Goal: Task Accomplishment & Management: Complete application form

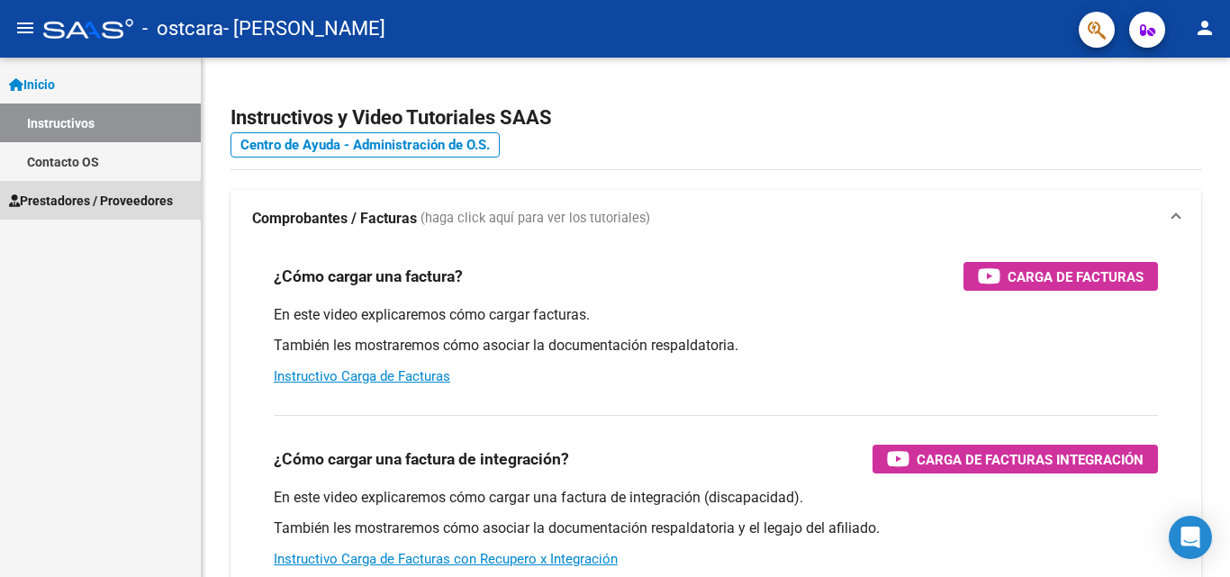
click at [81, 202] on span "Prestadores / Proveedores" at bounding box center [91, 201] width 164 height 20
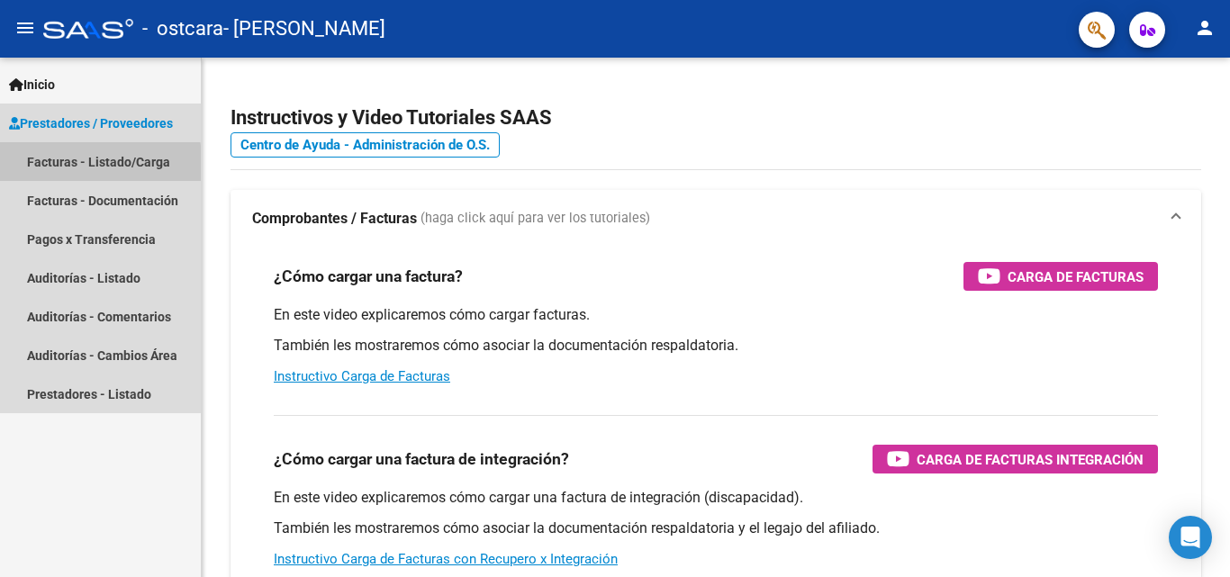
click at [77, 166] on link "Facturas - Listado/Carga" at bounding box center [100, 161] width 201 height 39
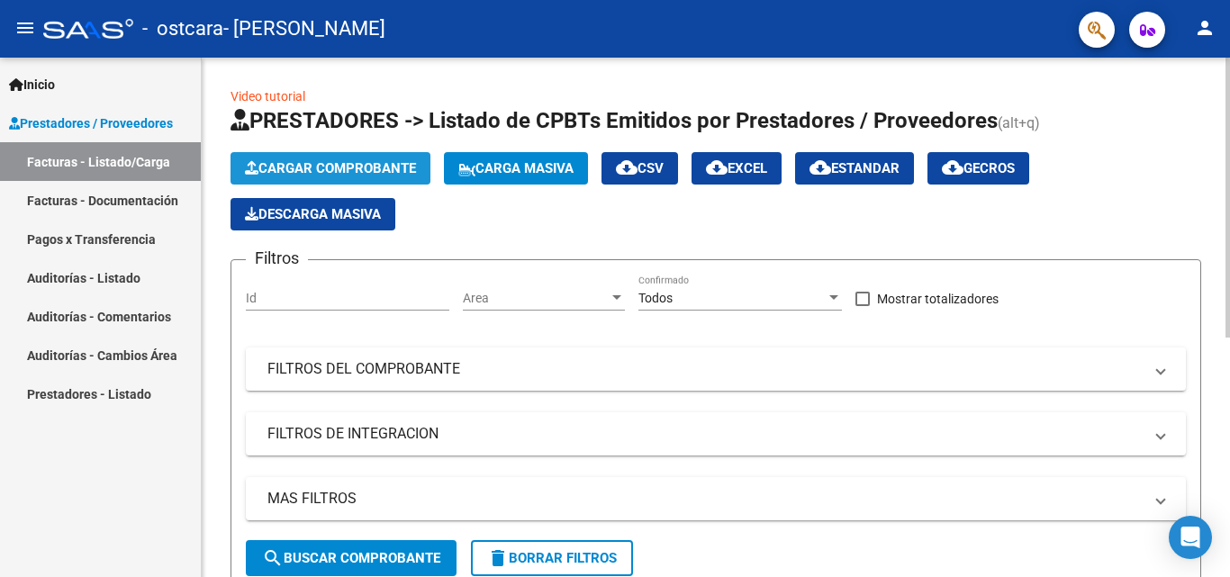
click at [393, 173] on span "Cargar Comprobante" at bounding box center [330, 168] width 171 height 16
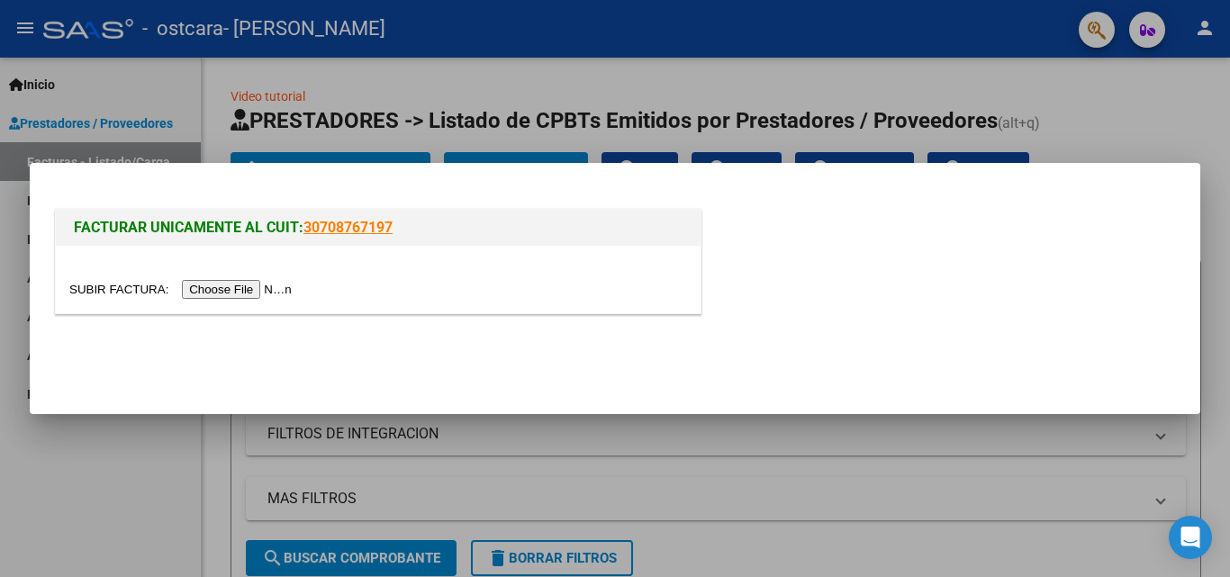
click at [227, 291] on input "file" at bounding box center [183, 289] width 228 height 19
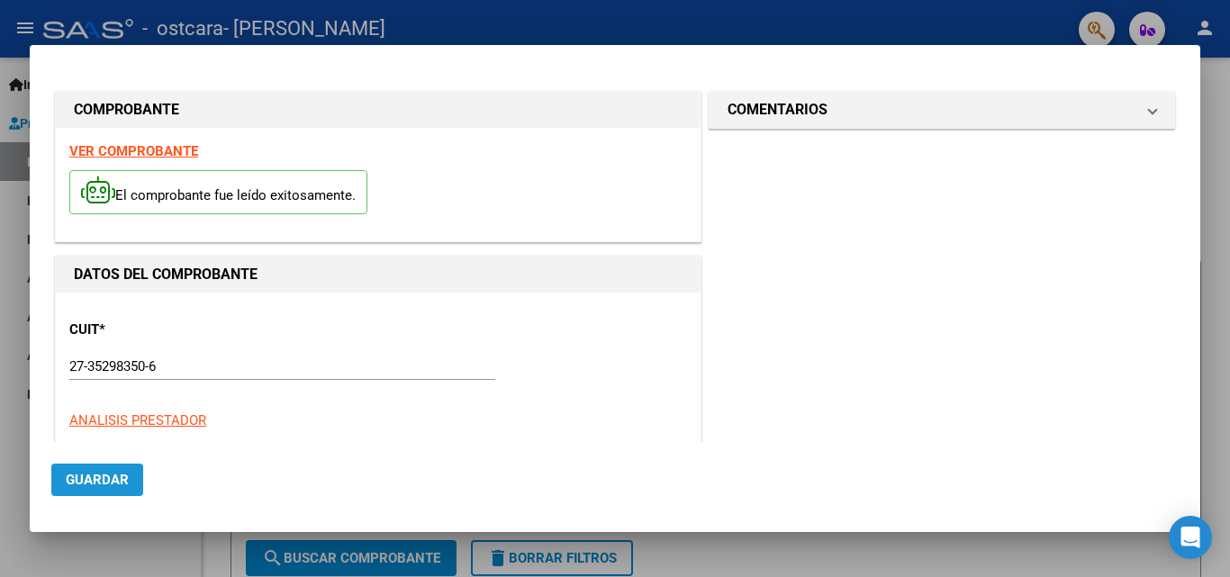
click at [85, 484] on span "Guardar" at bounding box center [97, 480] width 63 height 16
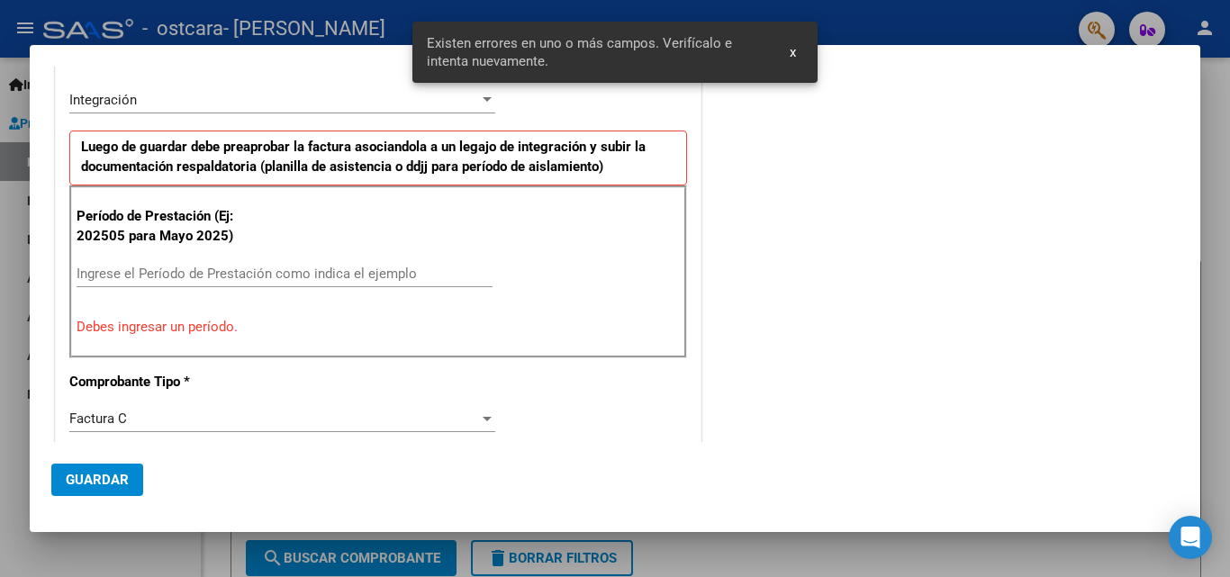
scroll to position [406, 0]
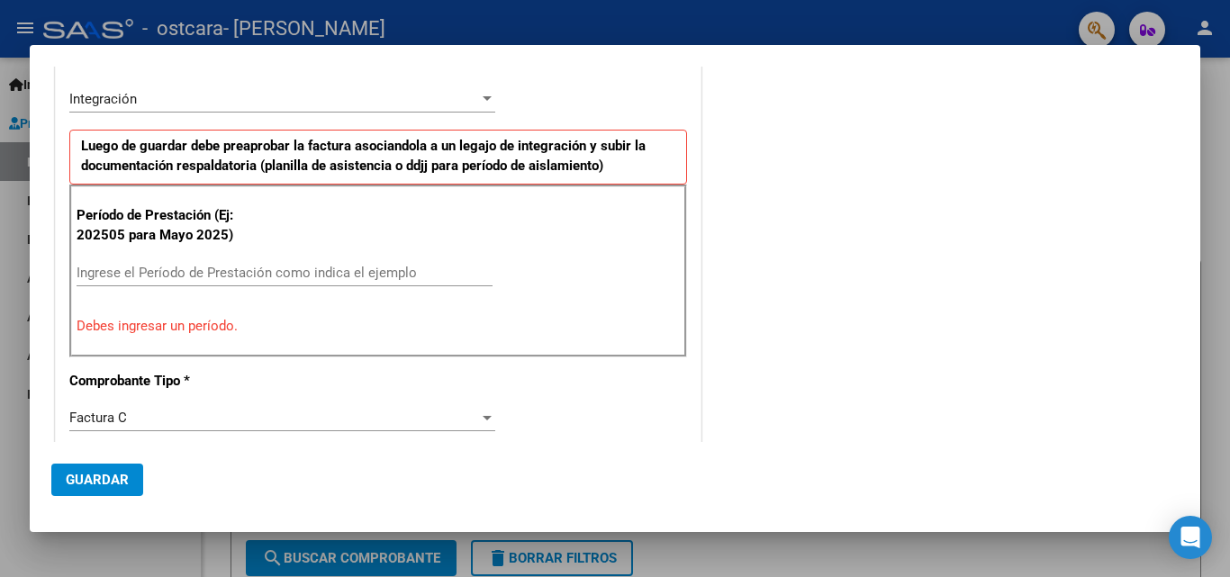
click at [113, 275] on input "Ingrese el Período de Prestación como indica el ejemplo" at bounding box center [285, 273] width 416 height 16
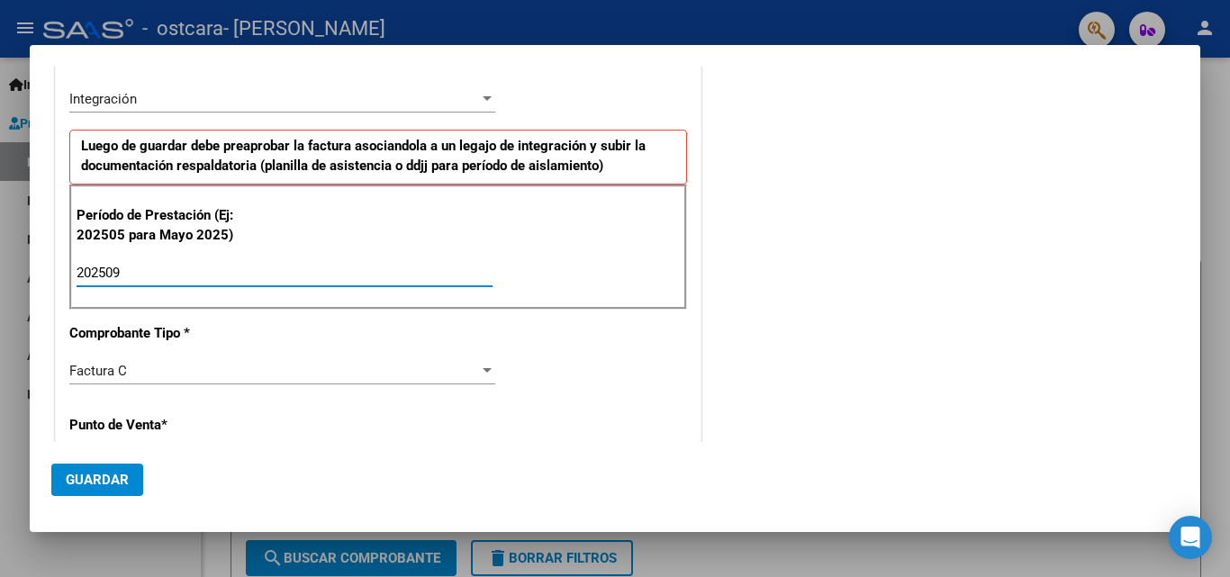
type input "202509"
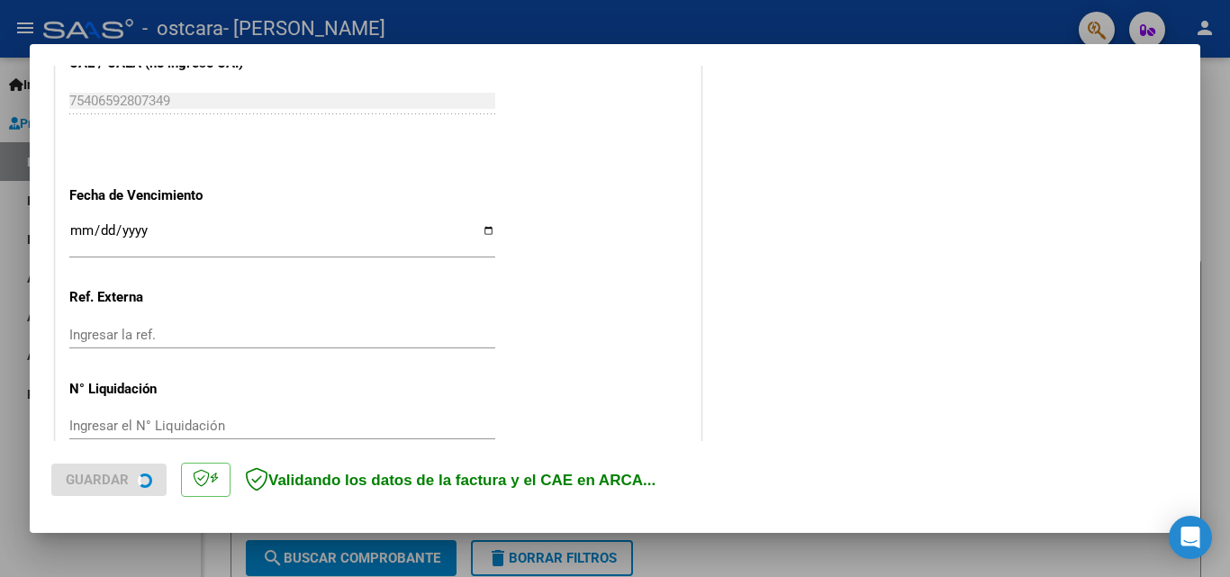
scroll to position [1209, 0]
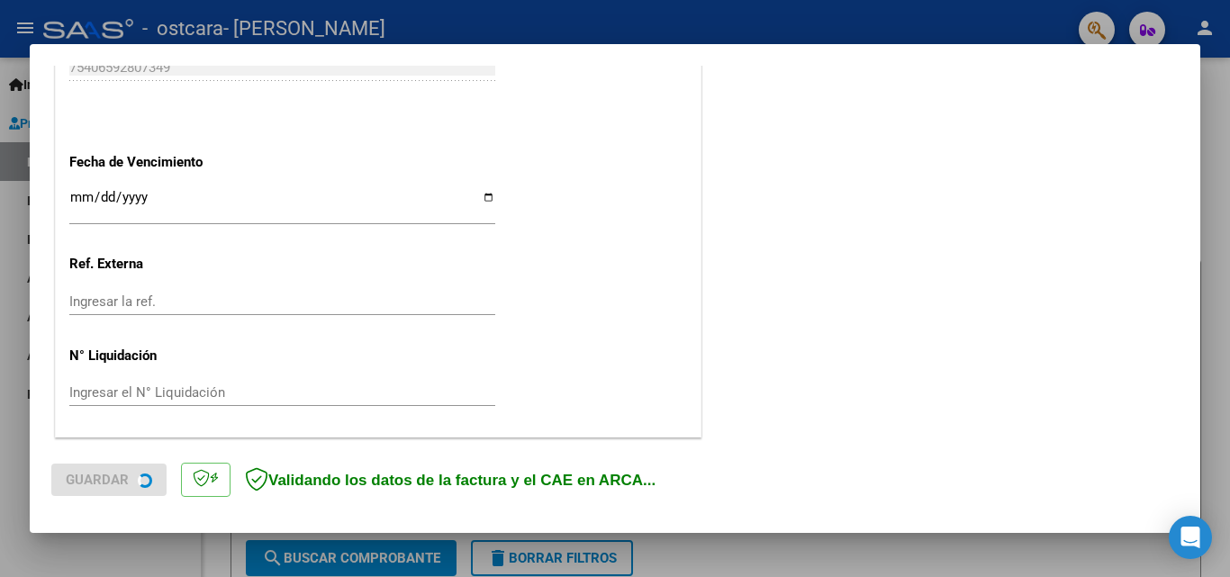
click at [84, 197] on input "Ingresar la fecha" at bounding box center [282, 204] width 426 height 29
click at [482, 195] on input "Ingresar la fecha" at bounding box center [282, 204] width 426 height 29
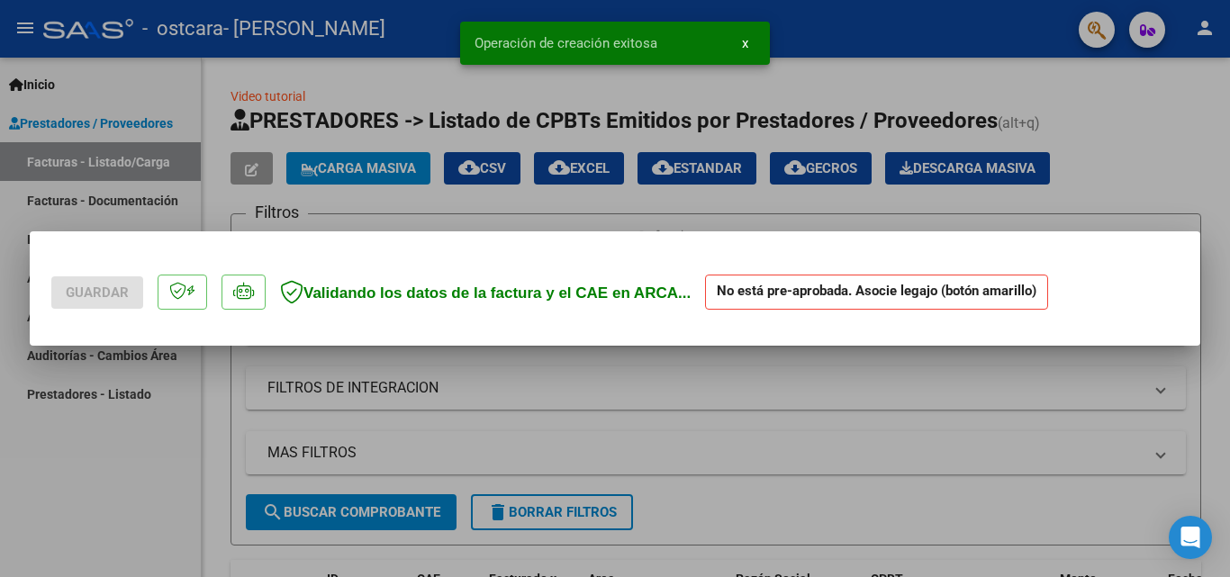
scroll to position [0, 0]
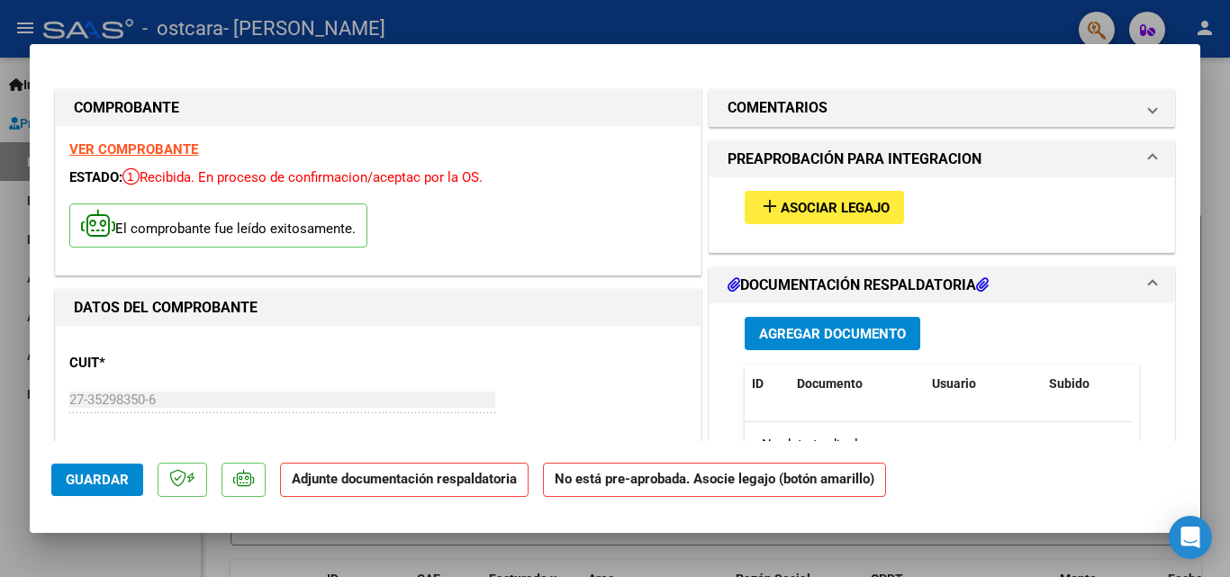
click at [781, 208] on span "Asociar Legajo" at bounding box center [835, 208] width 109 height 16
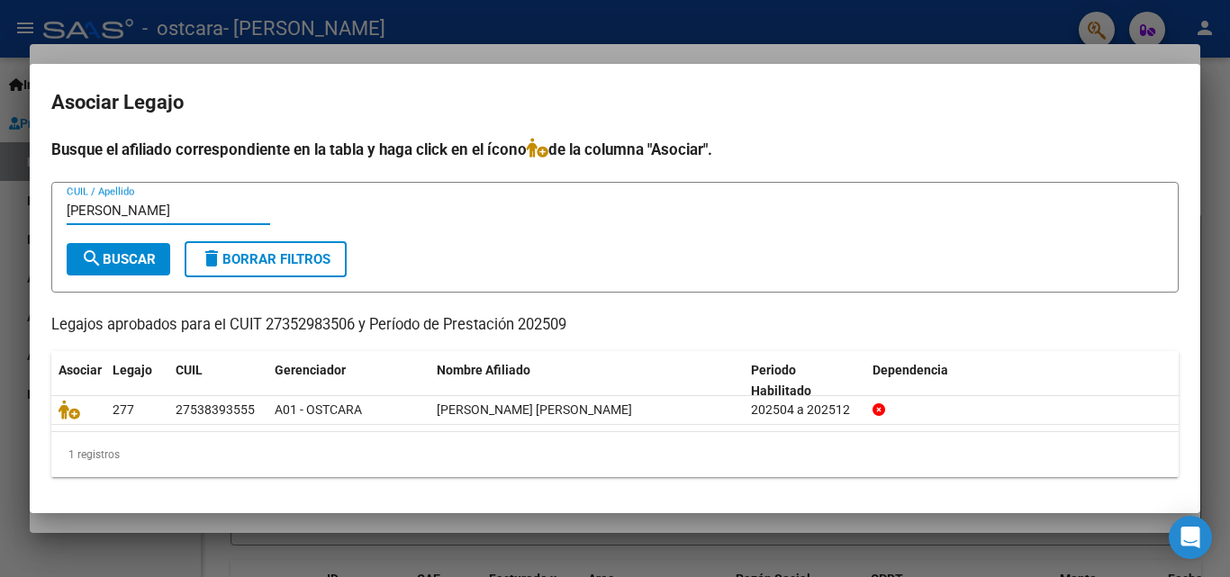
type input "[PERSON_NAME]"
click at [144, 264] on span "search Buscar" at bounding box center [118, 259] width 75 height 16
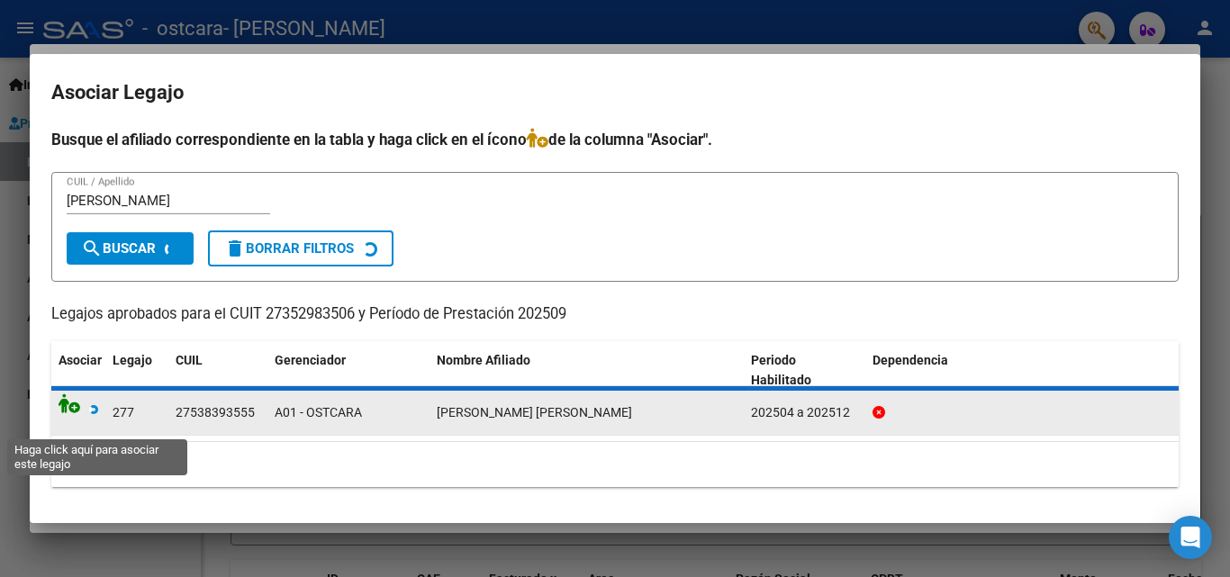
click at [68, 406] on icon at bounding box center [79, 403] width 40 height 20
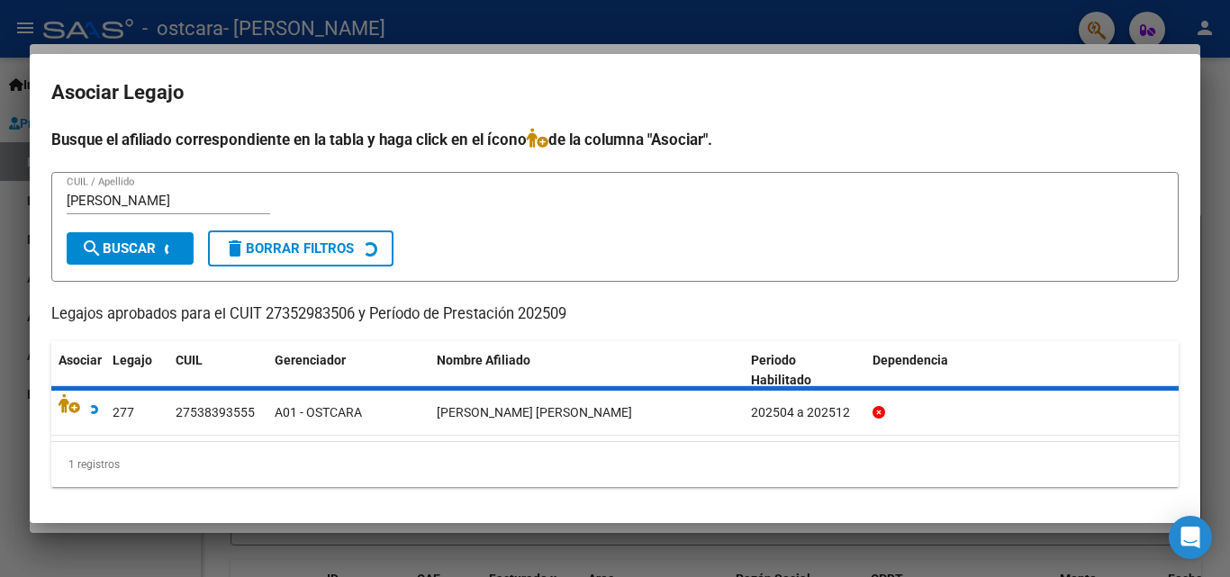
click at [345, 172] on form "[PERSON_NAME] CUIL / Apellido search Buscar delete Borrar Filtros" at bounding box center [614, 227] width 1127 height 111
click at [691, 293] on div "Busque el afiliado correspondiente en la tabla y haga click en el ícono de la c…" at bounding box center [614, 307] width 1127 height 359
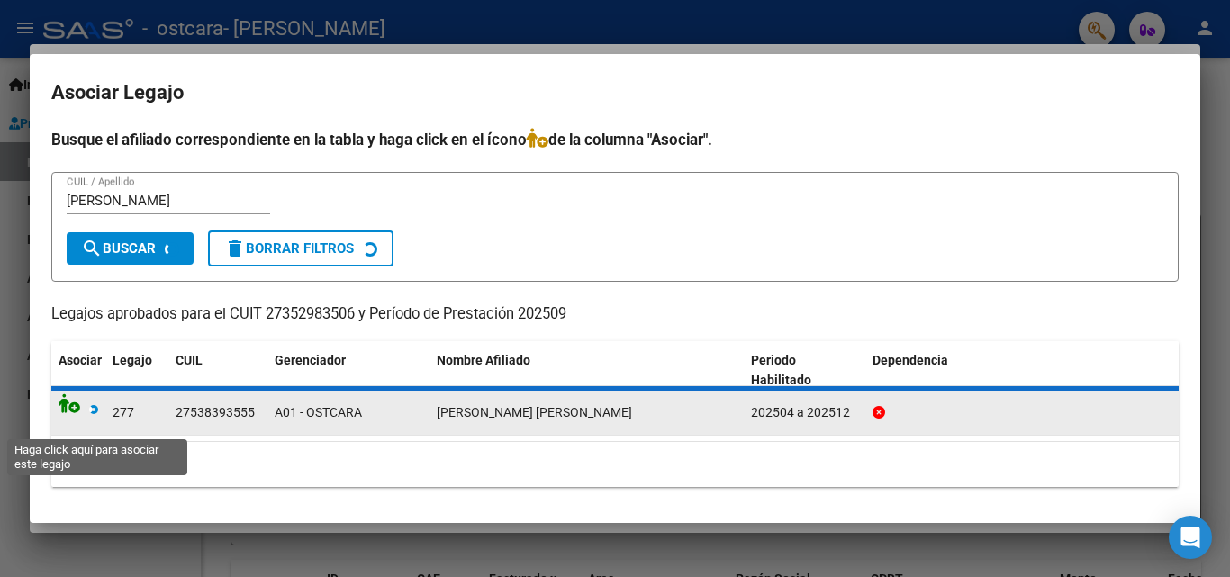
click at [76, 404] on icon at bounding box center [79, 403] width 40 height 20
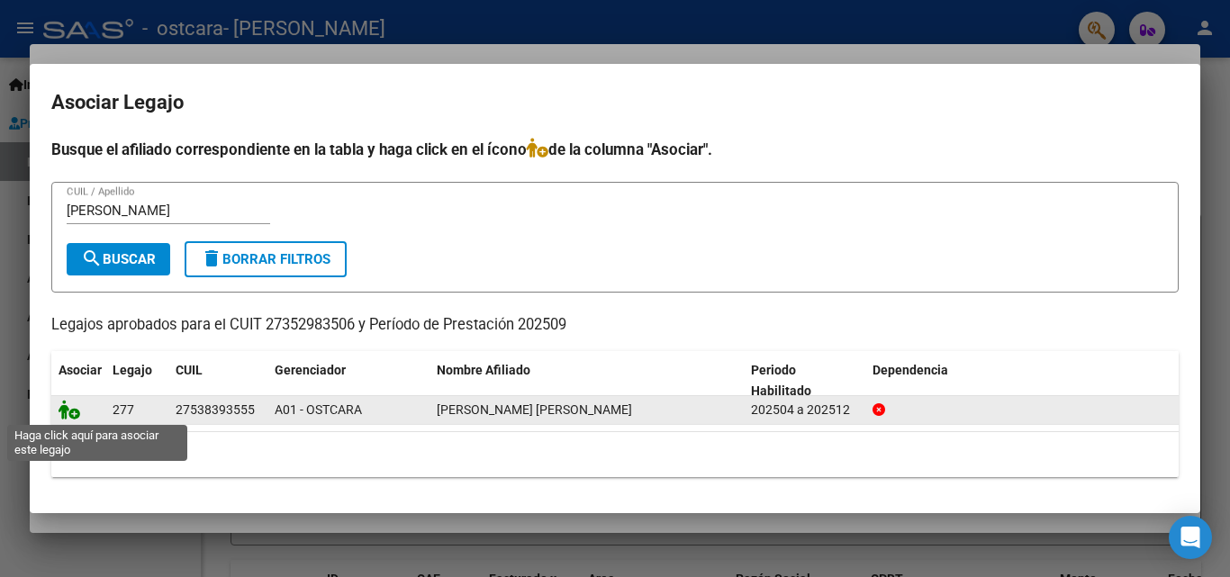
click at [71, 416] on icon at bounding box center [70, 410] width 22 height 20
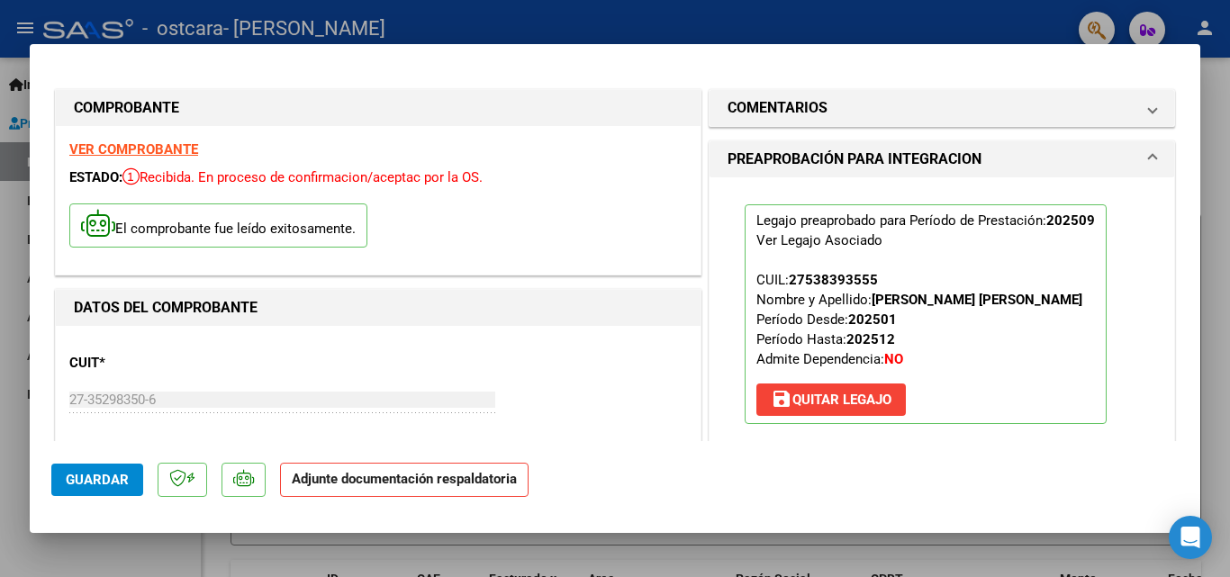
drag, startPoint x: 1213, startPoint y: 131, endPoint x: 1198, endPoint y: 131, distance: 14.4
click at [1209, 131] on div at bounding box center [615, 288] width 1230 height 577
type input "$ 0,00"
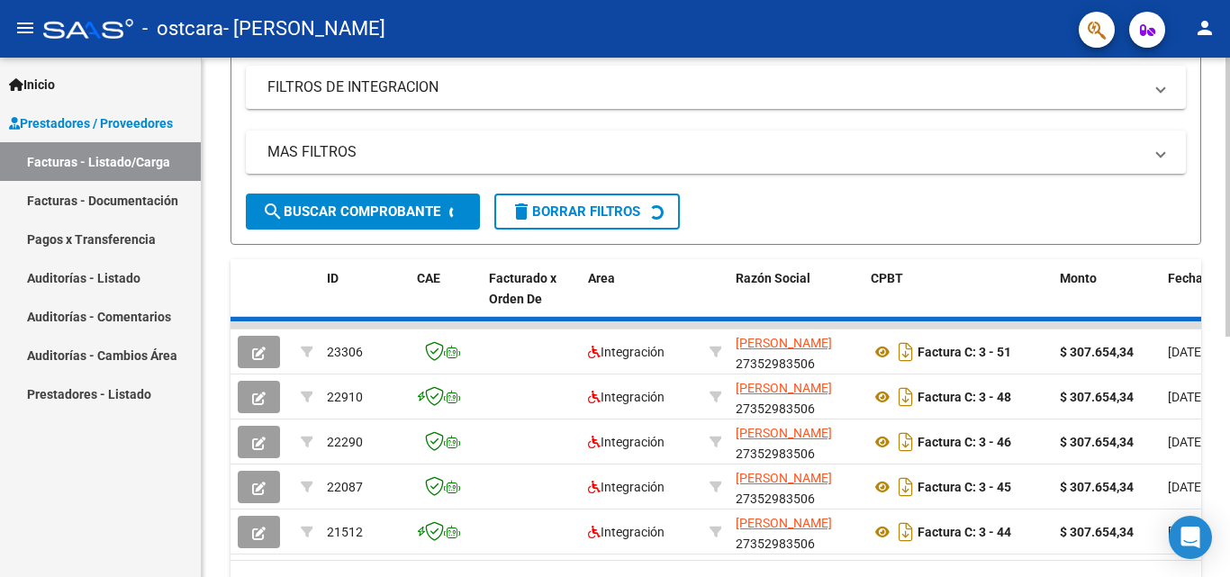
scroll to position [447, 0]
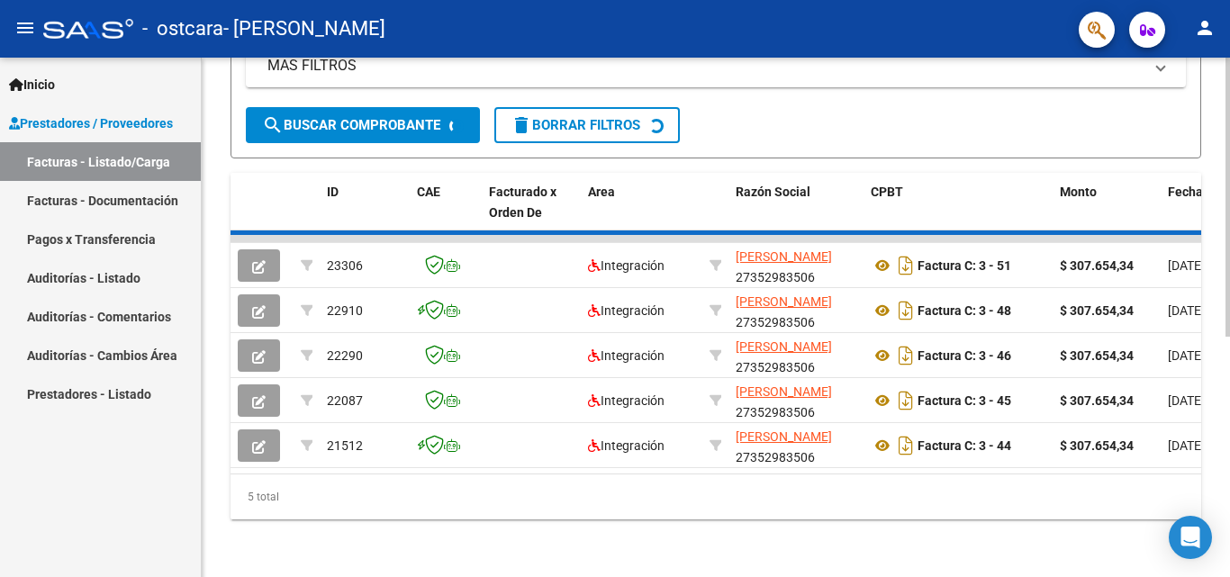
click at [1219, 491] on div "Video tutorial PRESTADORES -> Listado de CPBTs Emitidos por Prestadores / Prove…" at bounding box center [718, 101] width 1033 height 953
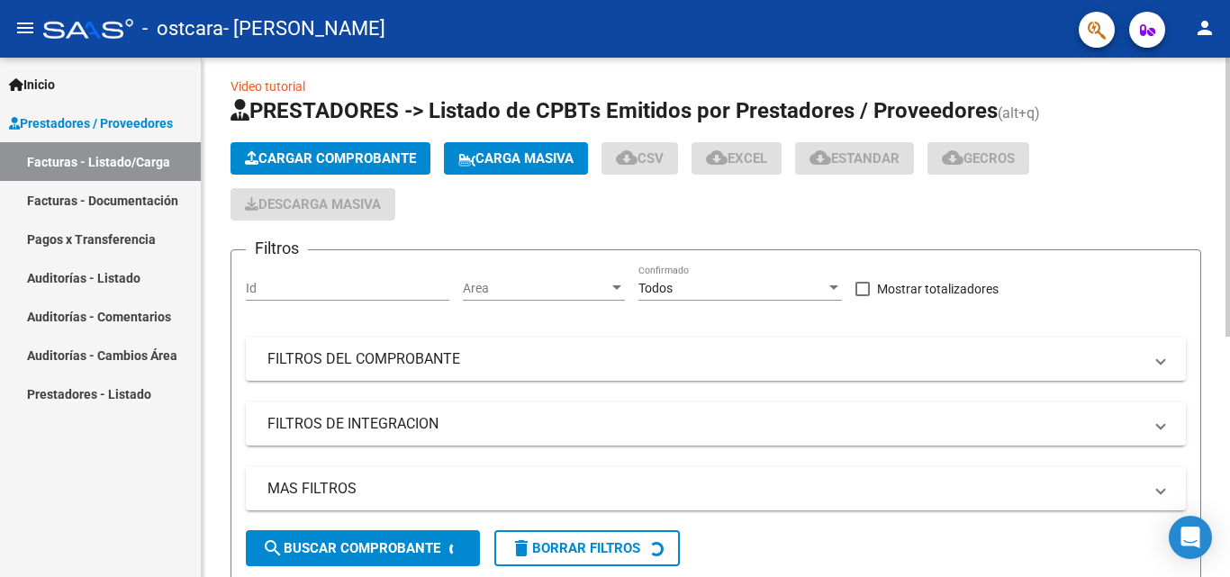
scroll to position [0, 0]
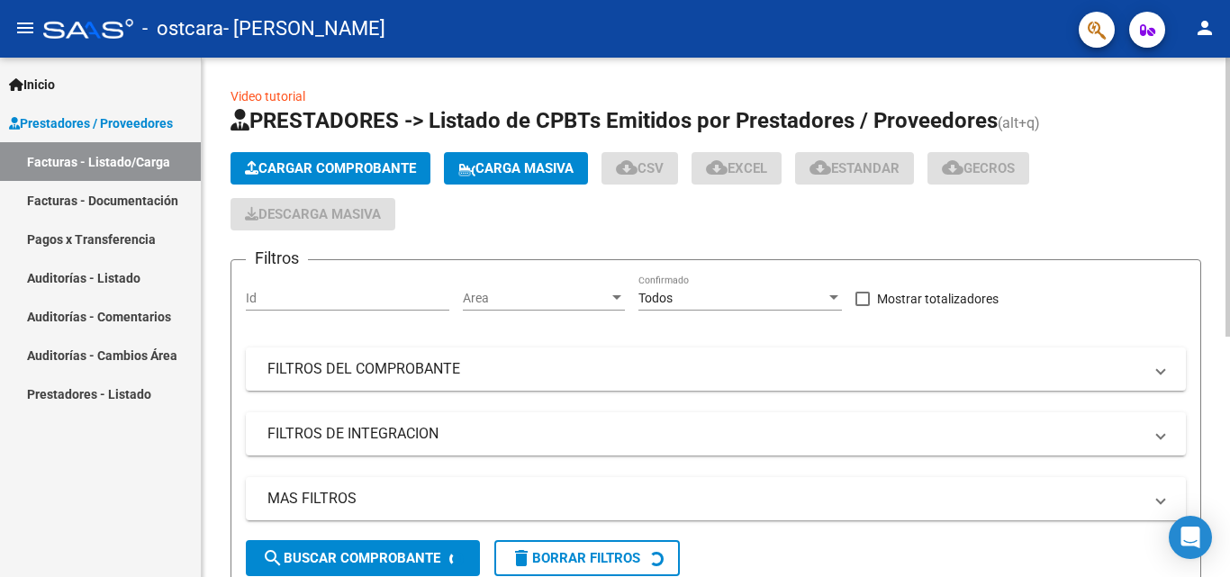
click at [1229, 101] on div at bounding box center [1227, 197] width 5 height 279
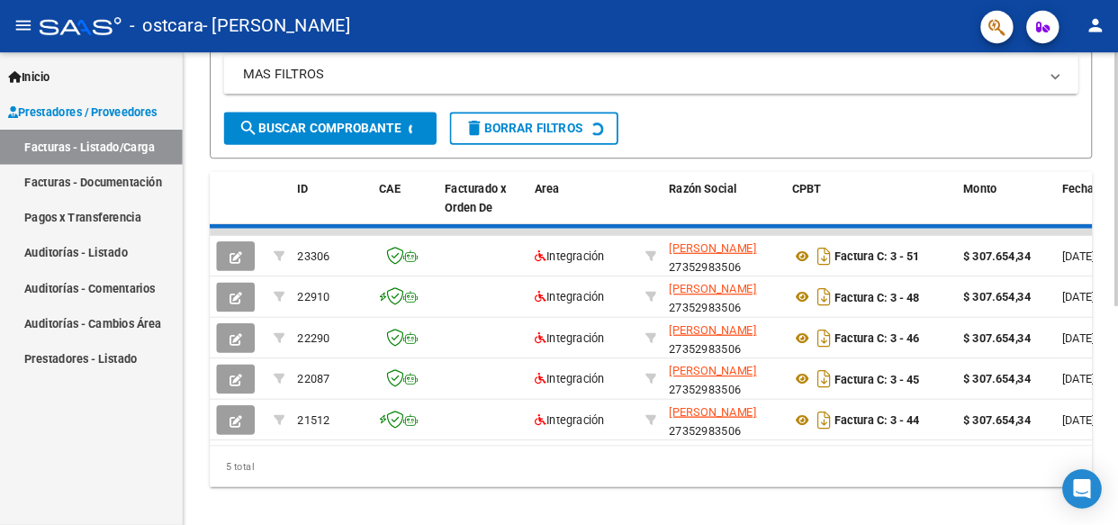
scroll to position [447, 0]
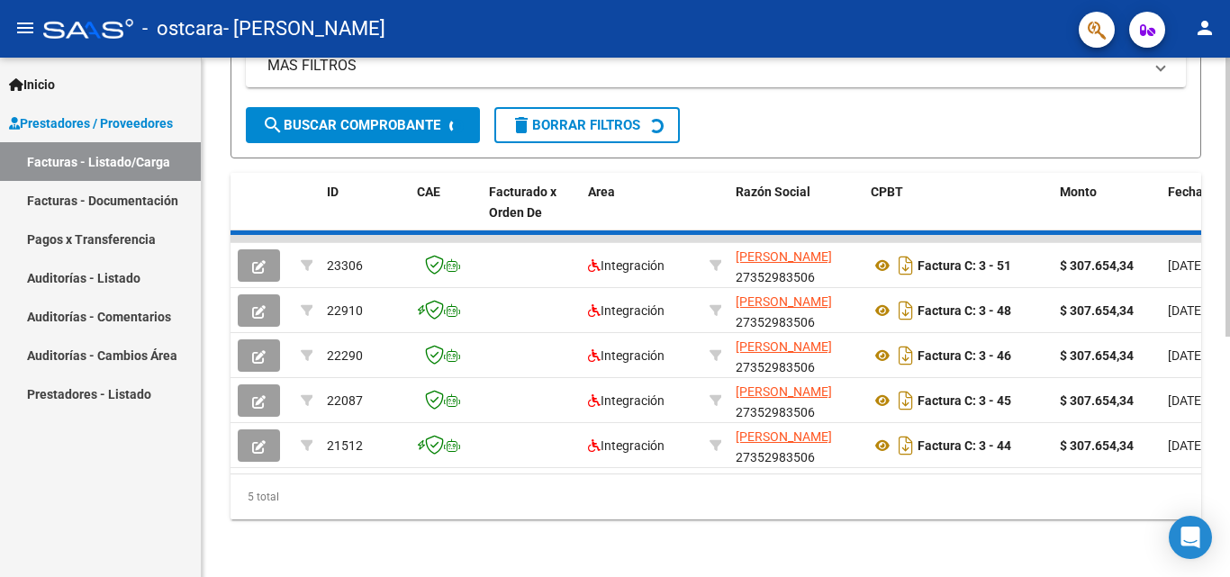
click at [1228, 482] on div at bounding box center [1227, 437] width 5 height 279
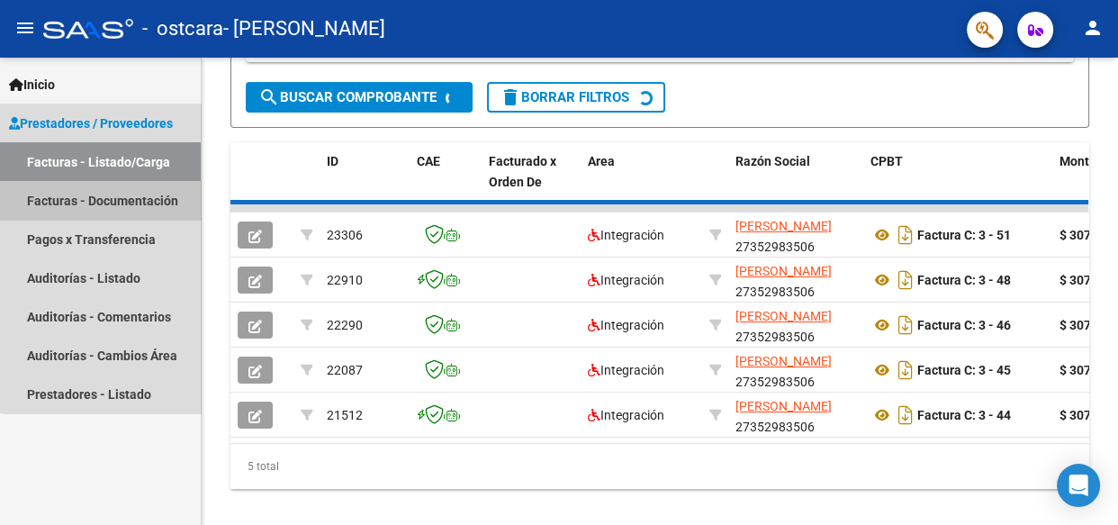
click at [114, 203] on link "Facturas - Documentación" at bounding box center [100, 200] width 201 height 39
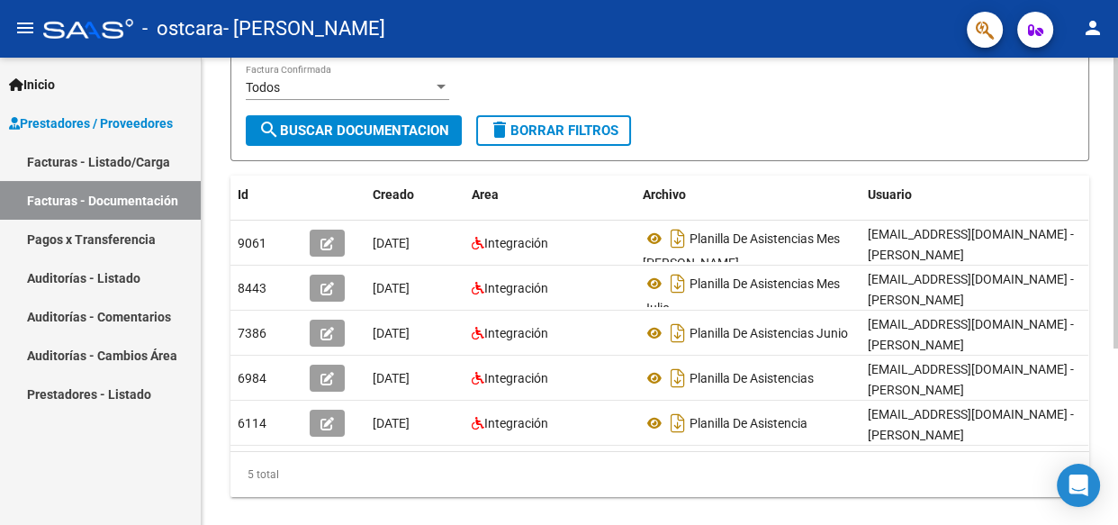
scroll to position [245, 0]
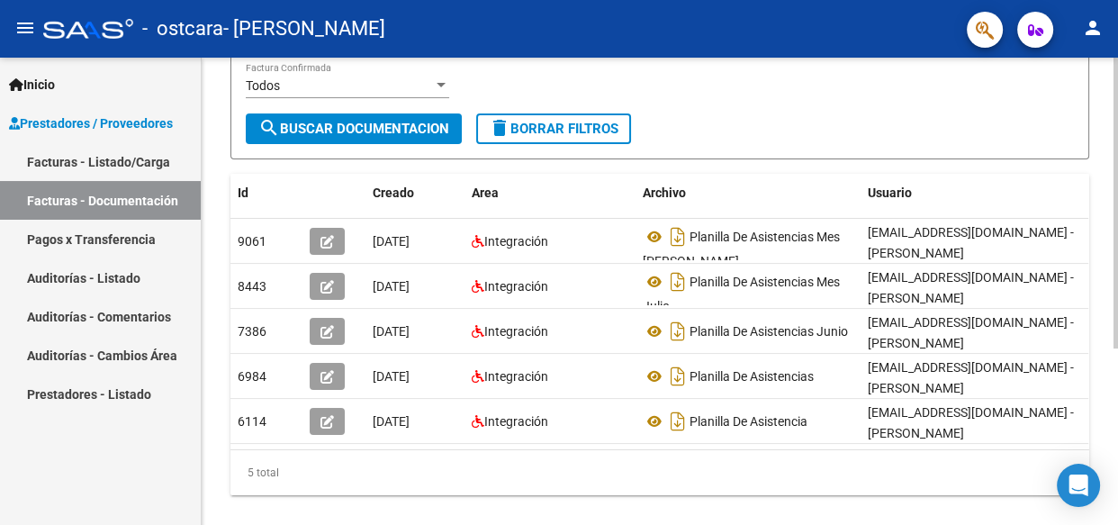
drag, startPoint x: 1116, startPoint y: 392, endPoint x: 468, endPoint y: 480, distance: 654.2
click at [468, 480] on div "5 total" at bounding box center [659, 472] width 859 height 45
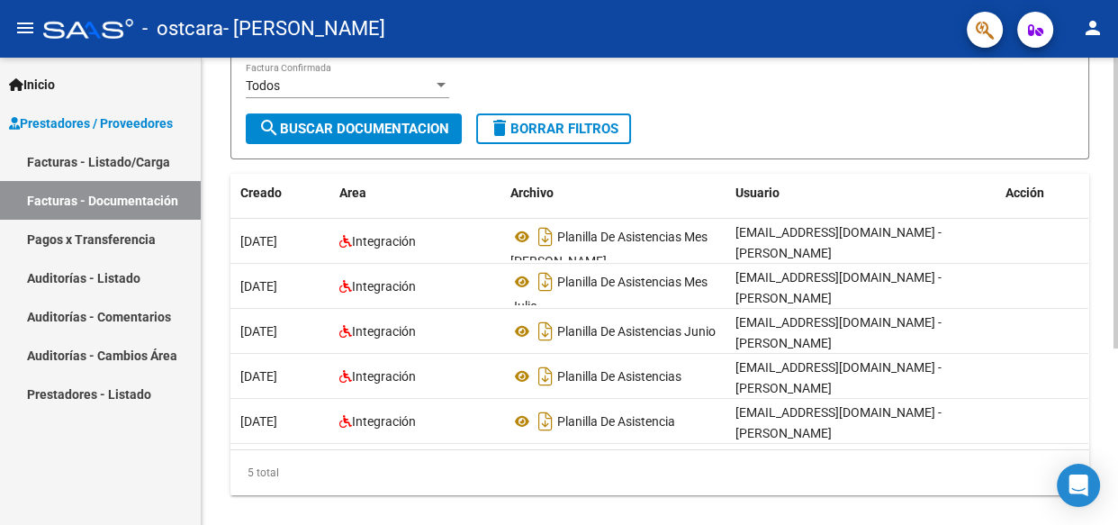
scroll to position [0, 0]
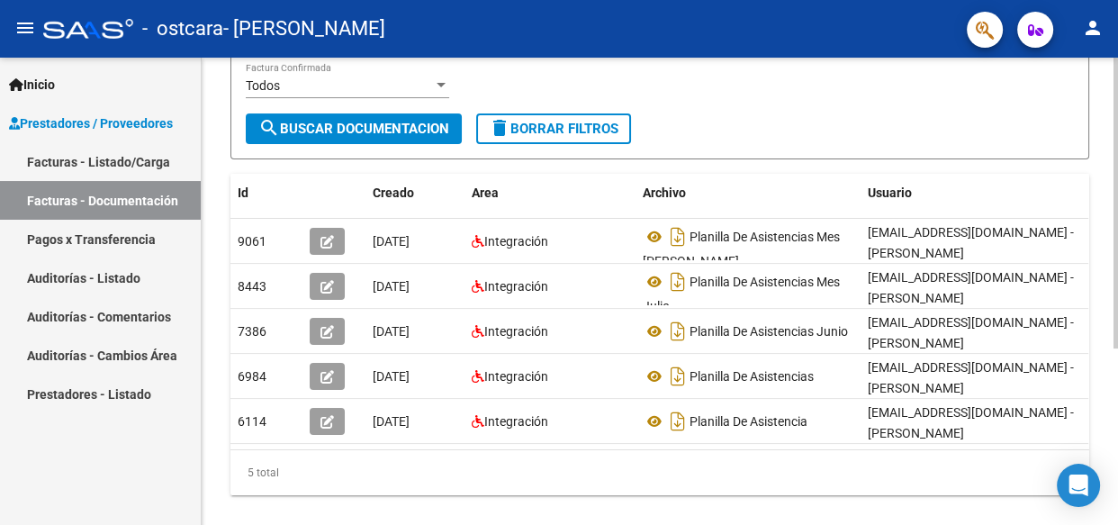
click at [1116, 111] on div at bounding box center [1116, 291] width 5 height 467
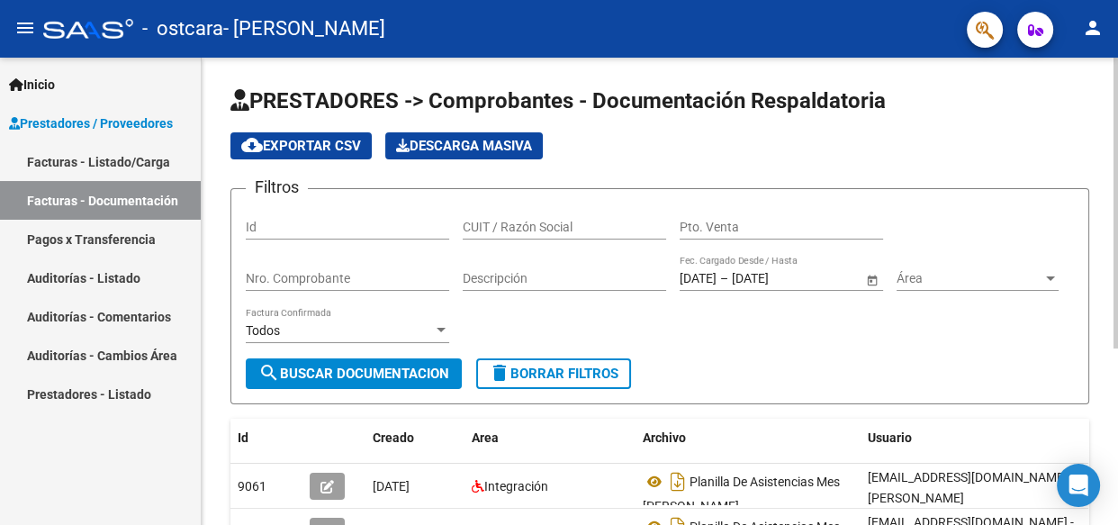
click at [1116, 111] on div at bounding box center [1116, 203] width 5 height 291
click at [131, 170] on link "Facturas - Listado/Carga" at bounding box center [100, 161] width 201 height 39
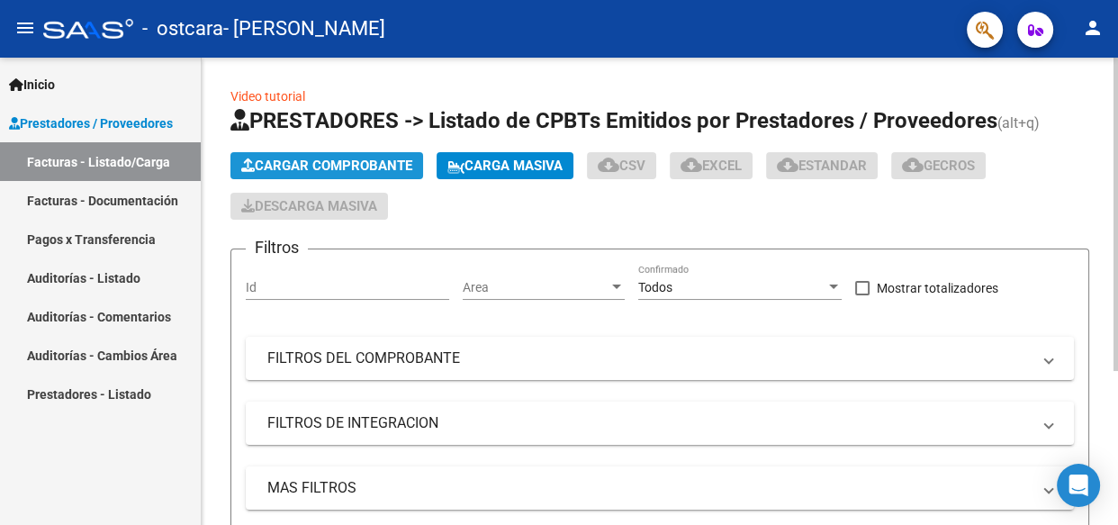
click at [354, 162] on span "Cargar Comprobante" at bounding box center [326, 166] width 171 height 16
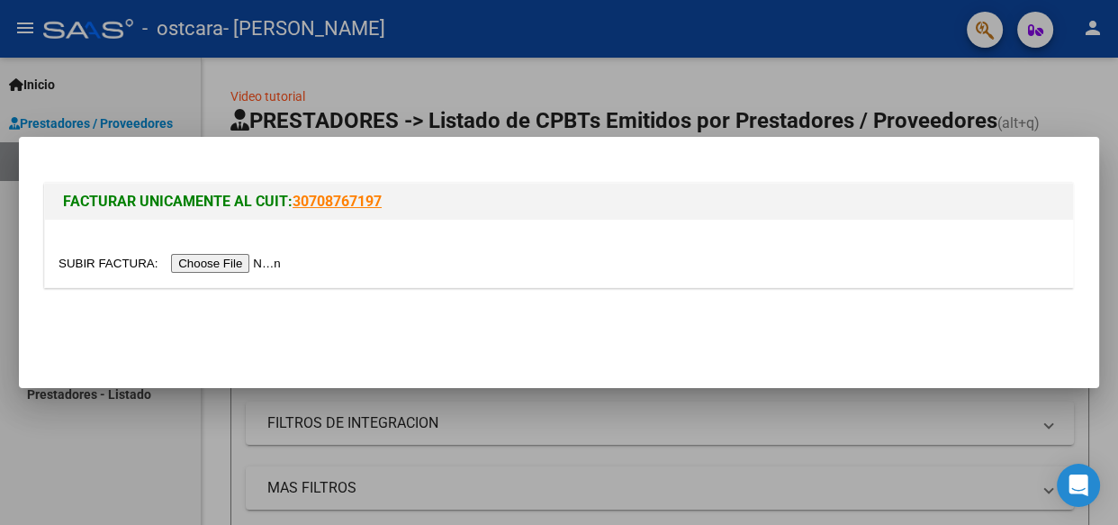
click at [210, 261] on input "file" at bounding box center [173, 263] width 228 height 19
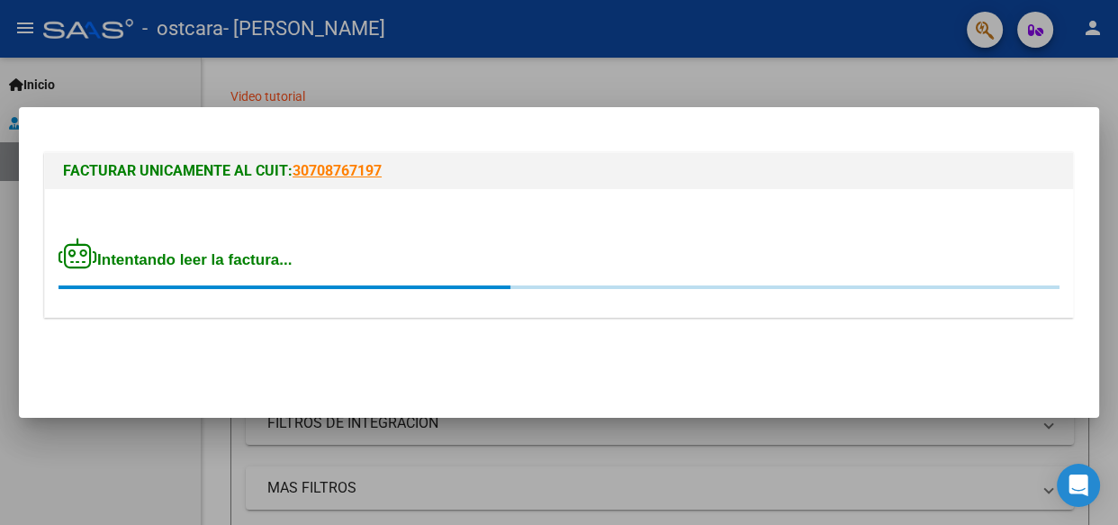
click at [182, 153] on div "FACTURAR UNICAMENTE AL CUIT: 30708767197" at bounding box center [559, 171] width 1028 height 36
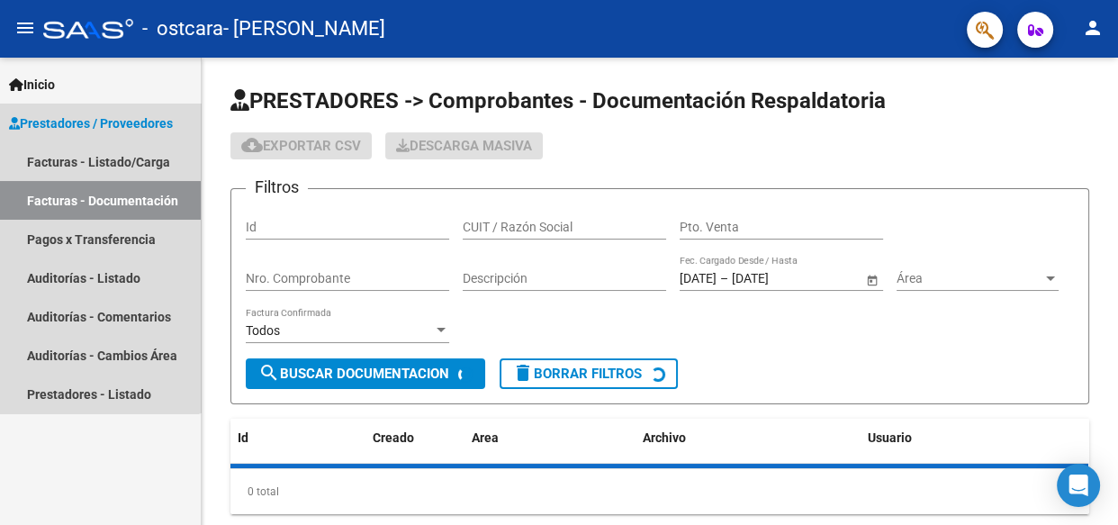
click at [87, 113] on span "Prestadores / Proveedores" at bounding box center [91, 123] width 164 height 20
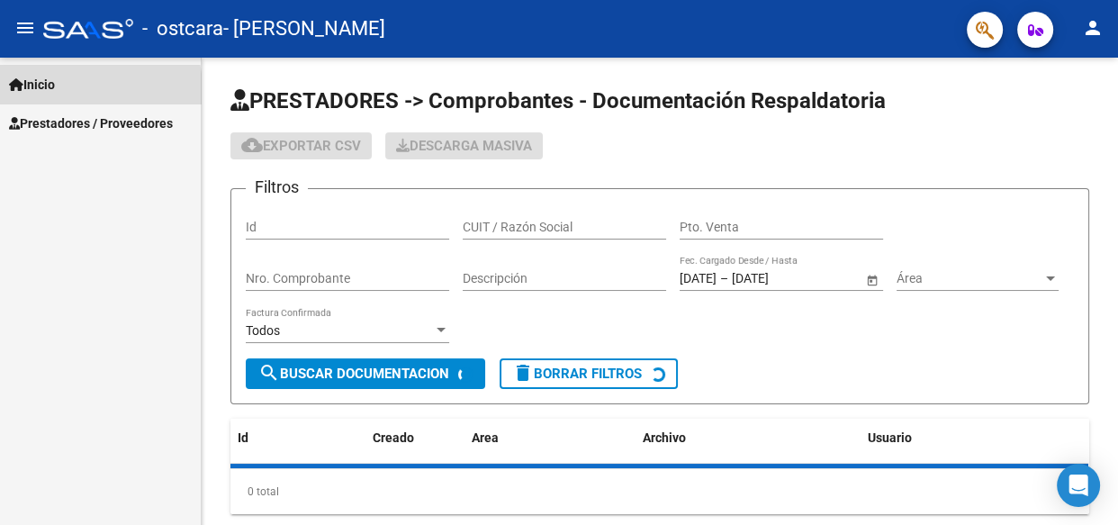
click at [55, 89] on span "Inicio" at bounding box center [32, 85] width 46 height 20
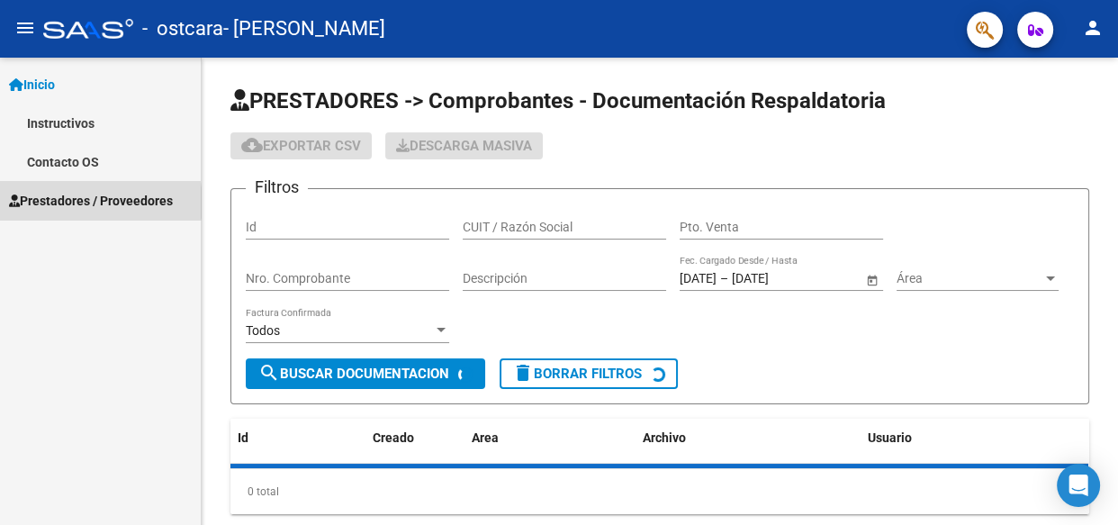
click at [72, 203] on span "Prestadores / Proveedores" at bounding box center [91, 201] width 164 height 20
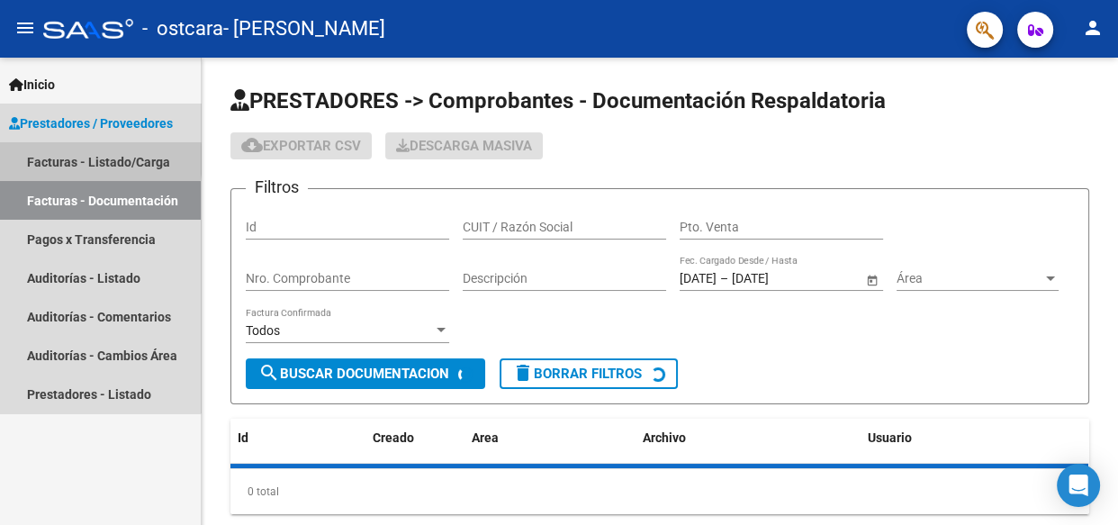
click at [77, 159] on link "Facturas - Listado/Carga" at bounding box center [100, 161] width 201 height 39
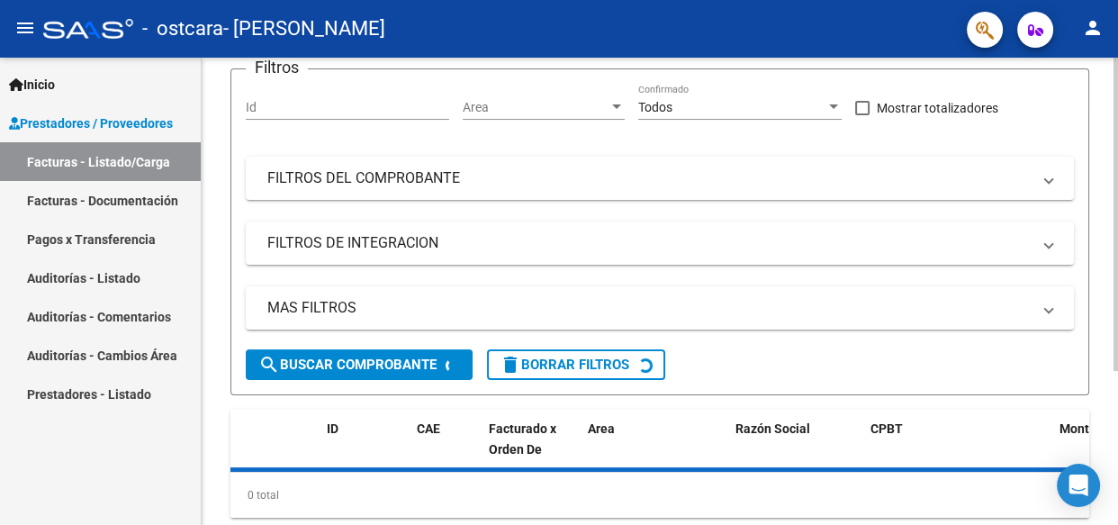
scroll to position [229, 0]
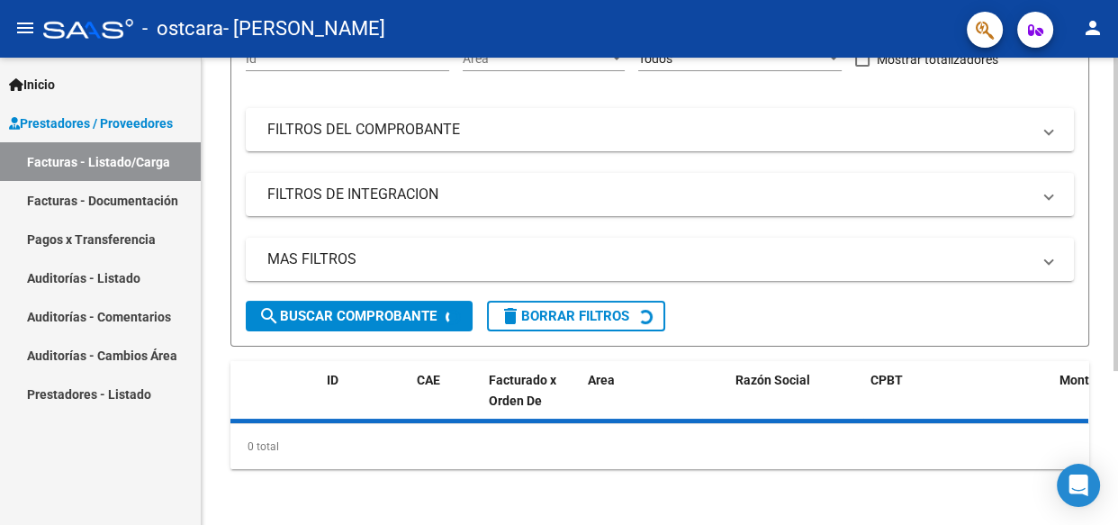
click at [1116, 357] on div at bounding box center [1116, 366] width 5 height 313
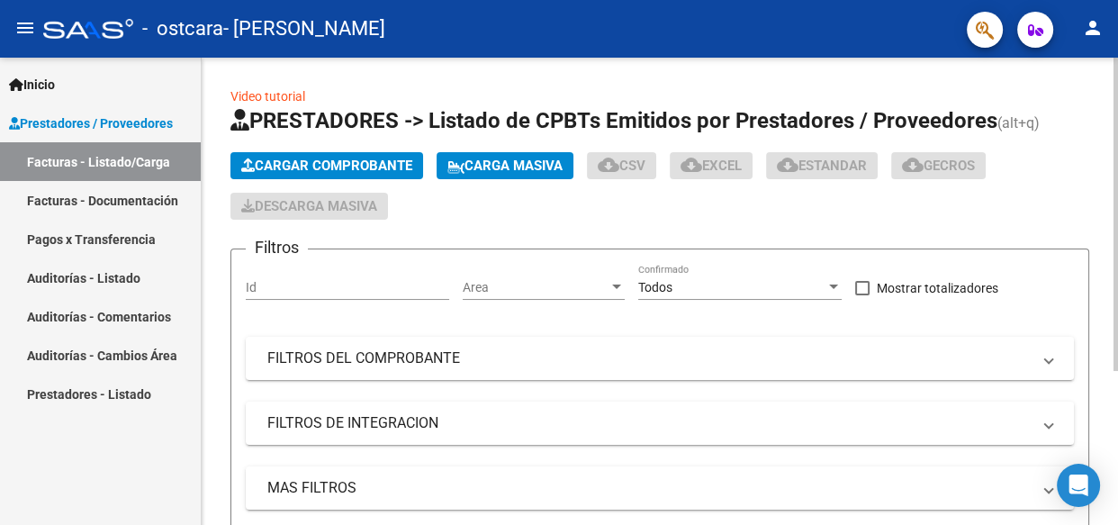
click at [1103, 58] on div "Video tutorial PRESTADORES -> Listado de CPBTs Emitidos por Prestadores / Prove…" at bounding box center [662, 407] width 921 height 698
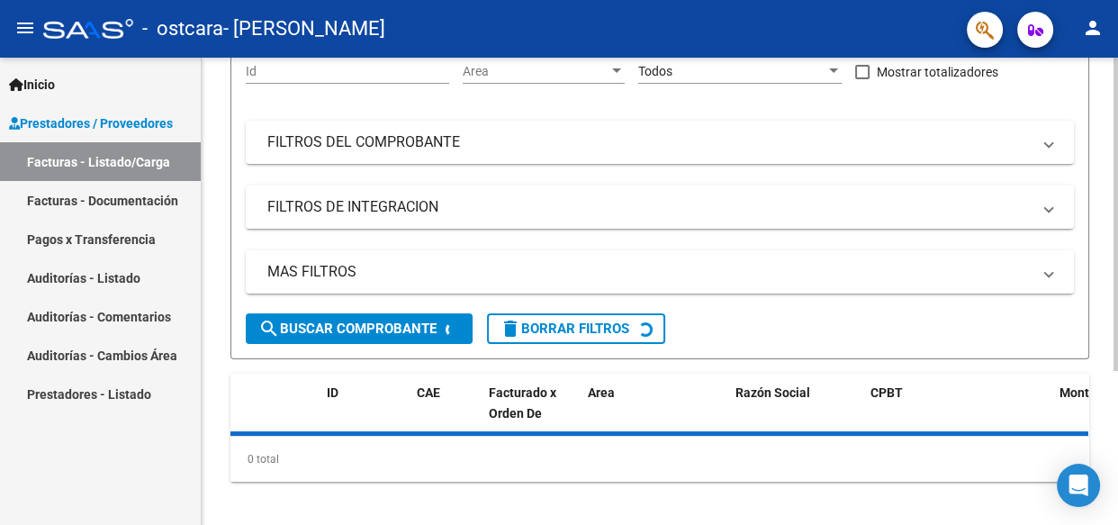
scroll to position [228, 0]
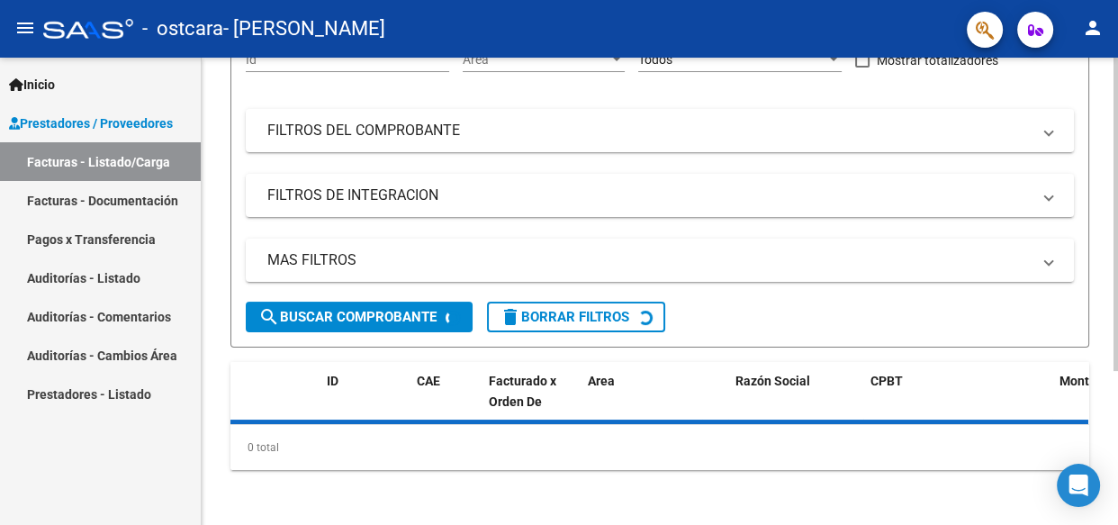
click at [1116, 323] on div at bounding box center [1116, 366] width 5 height 313
